Goal: Find specific page/section: Find specific page/section

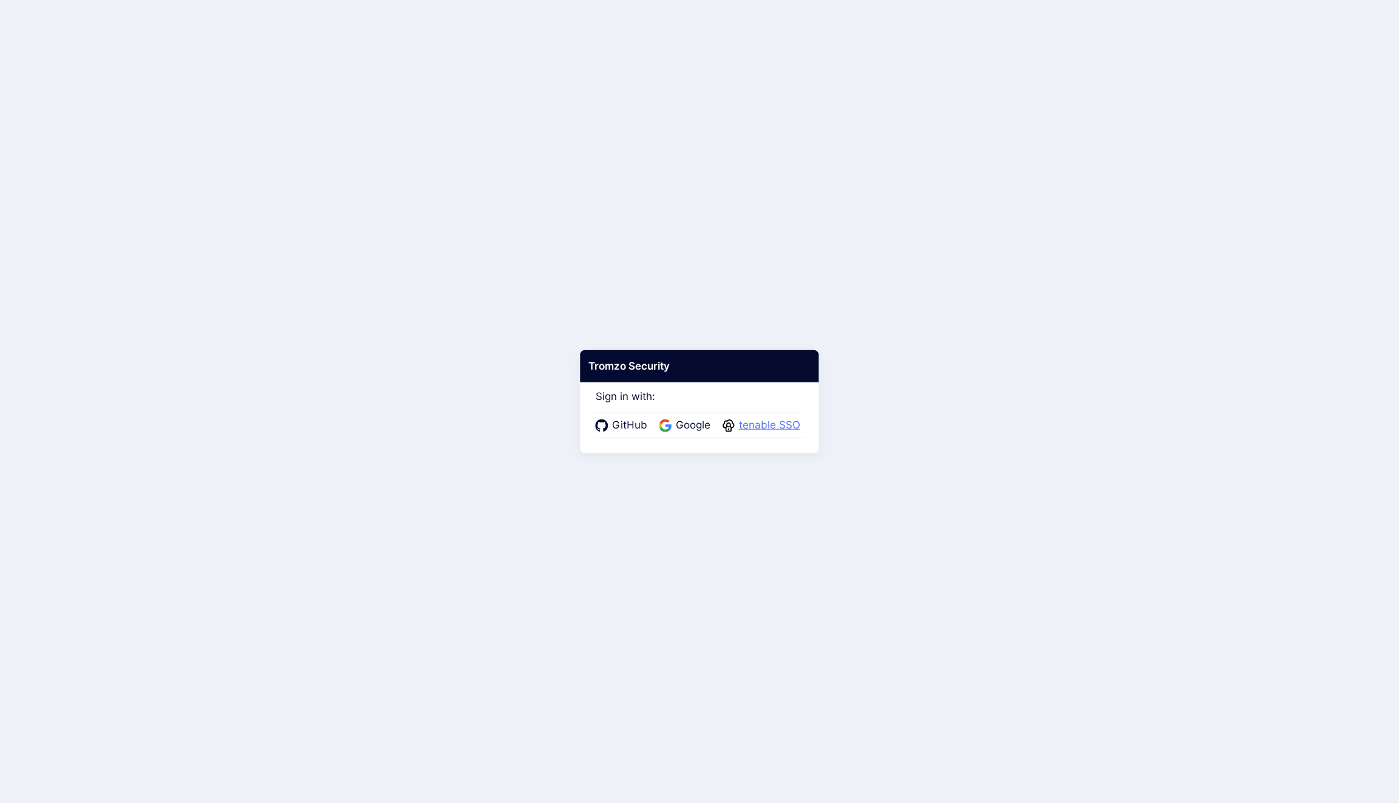
click at [757, 430] on span "tenable SSO" at bounding box center [769, 426] width 69 height 16
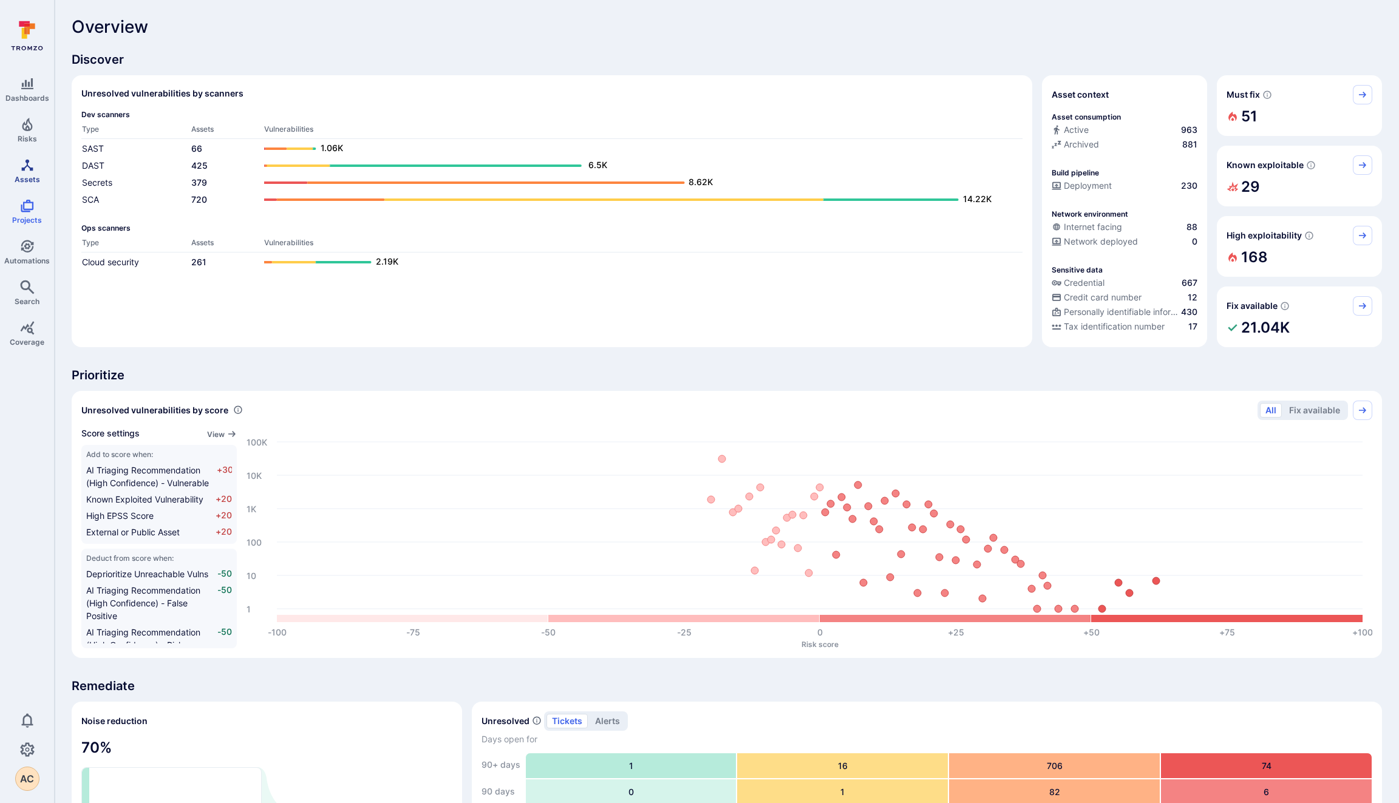
click at [32, 178] on span "Assets" at bounding box center [28, 179] width 26 height 9
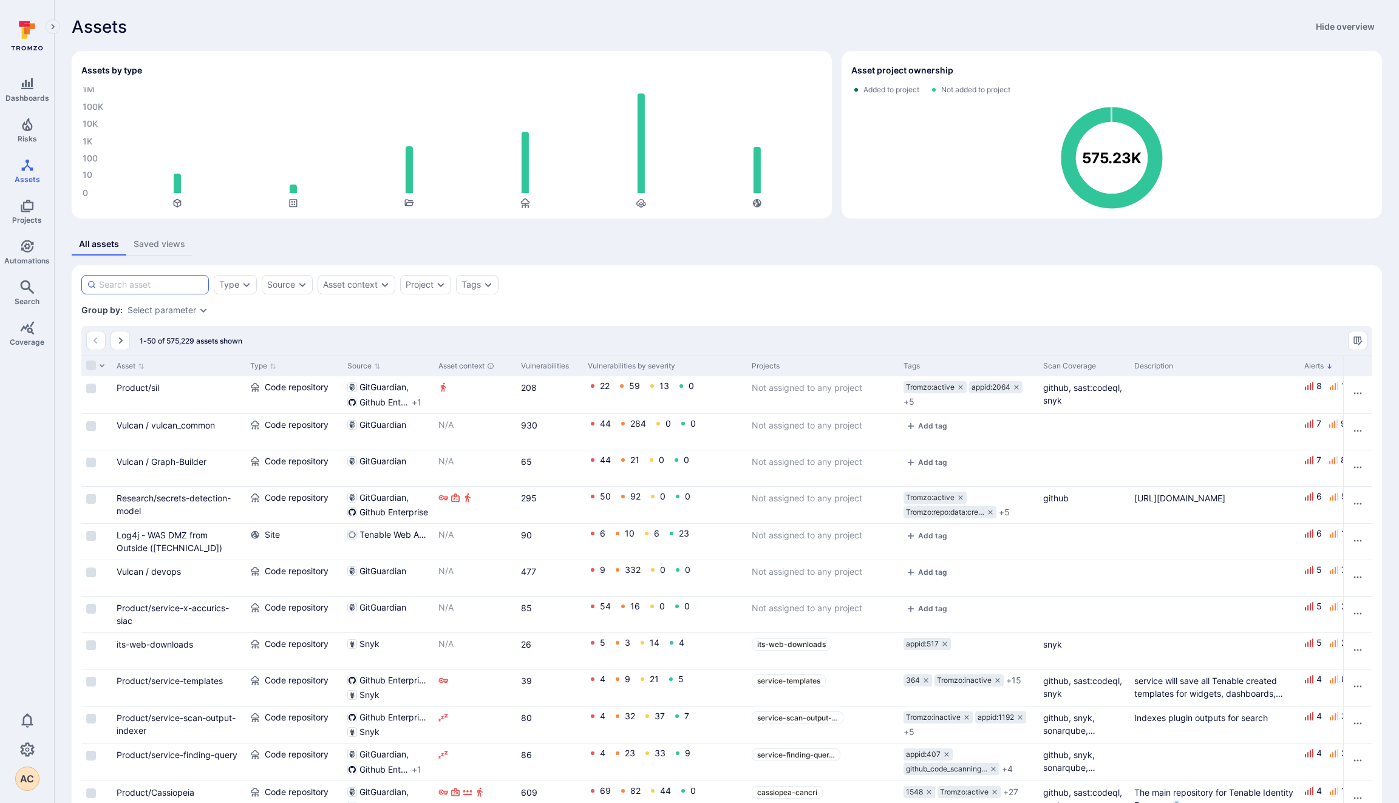
click at [138, 282] on input at bounding box center [151, 285] width 104 height 12
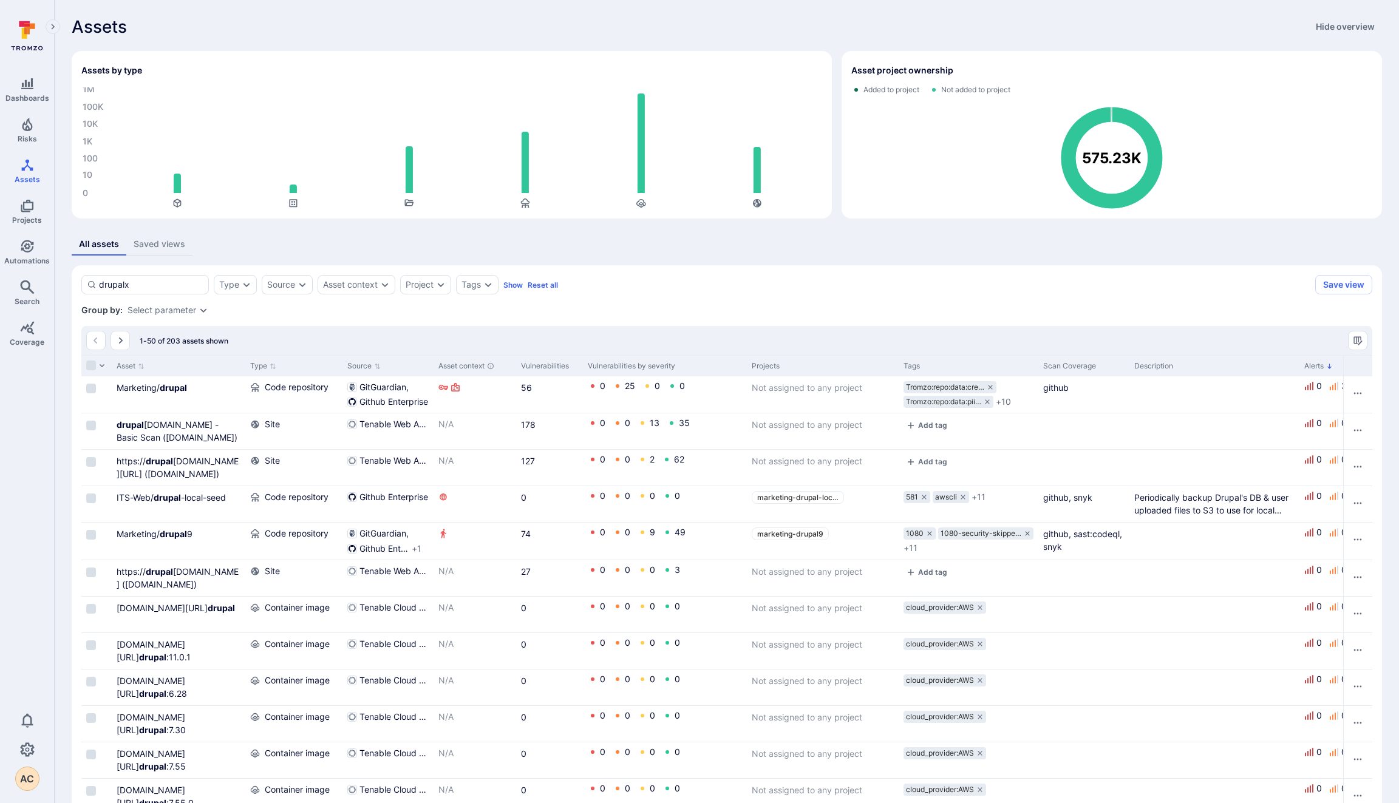
type input "drupalx"
